Goal: Transaction & Acquisition: Purchase product/service

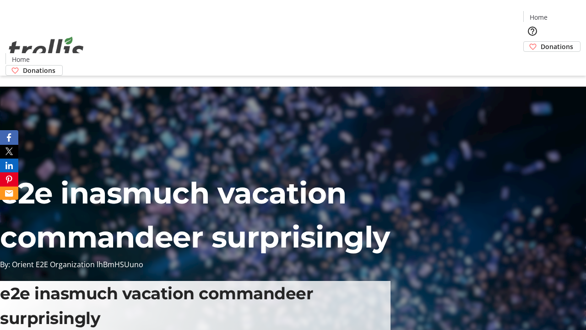
click at [541, 42] on span "Donations" at bounding box center [557, 47] width 32 height 10
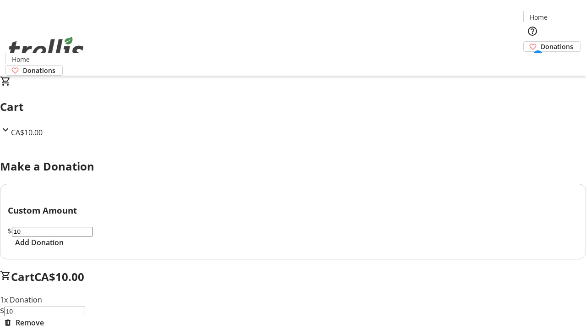
select select "CA"
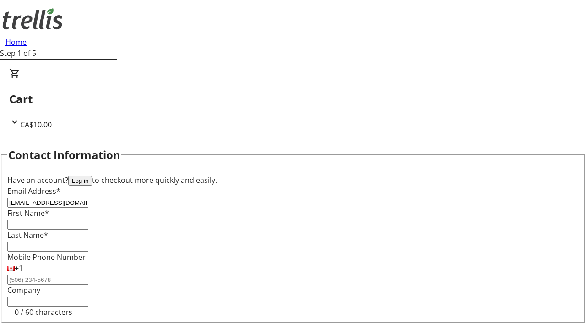
type input "[EMAIL_ADDRESS][DOMAIN_NAME]"
type input "Lucious"
type input "[PERSON_NAME]"
type input "[STREET_ADDRESS][PERSON_NAME]"
type input "Kelowna"
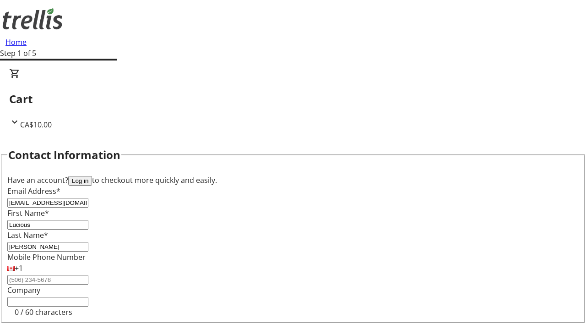
scroll to position [81, 0]
